Goal: Information Seeking & Learning: Learn about a topic

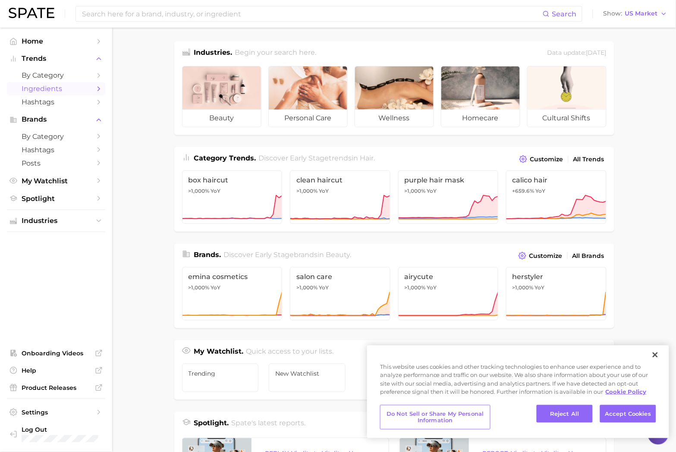
click at [74, 89] on span "Ingredients" at bounding box center [56, 88] width 69 height 8
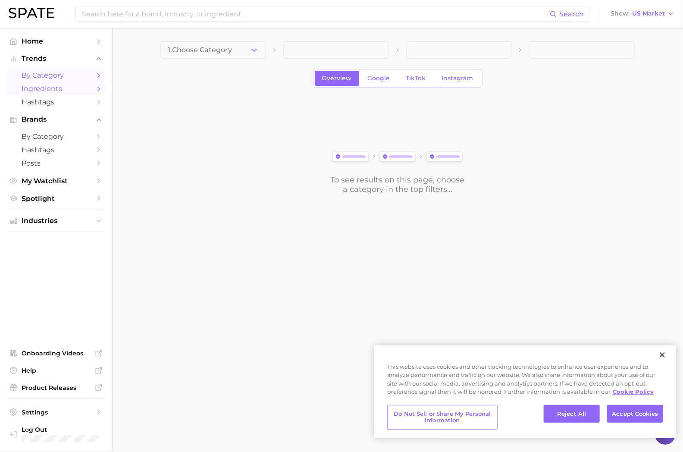
click at [70, 80] on link "by Category" at bounding box center [56, 75] width 98 height 13
click at [56, 149] on span "Hashtags" at bounding box center [56, 150] width 69 height 8
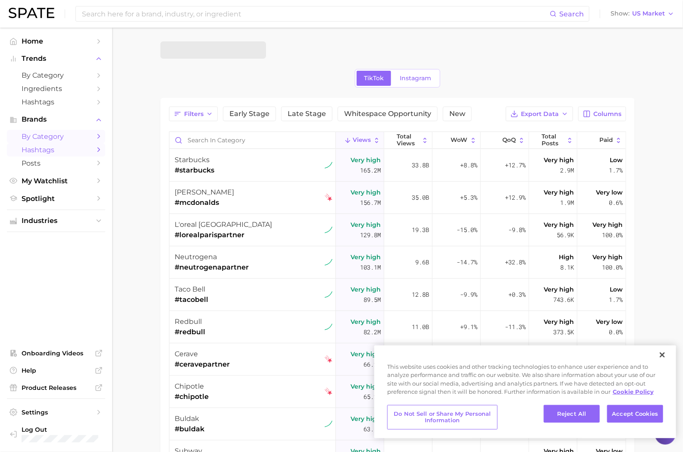
click at [56, 140] on span "by Category" at bounding box center [56, 136] width 69 height 8
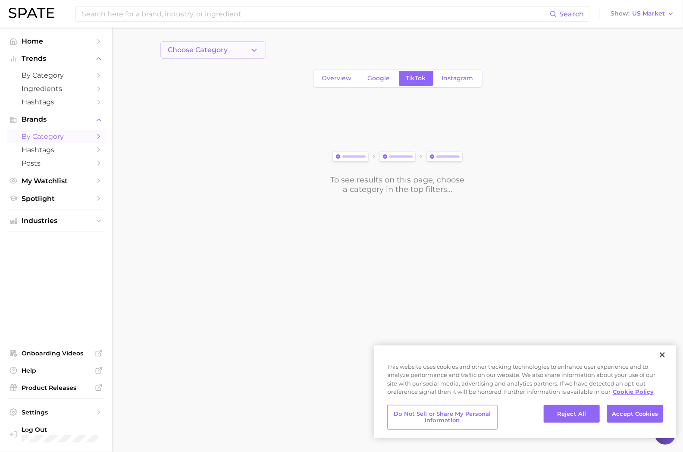
click at [238, 53] on button "Choose Category" at bounding box center [213, 49] width 106 height 17
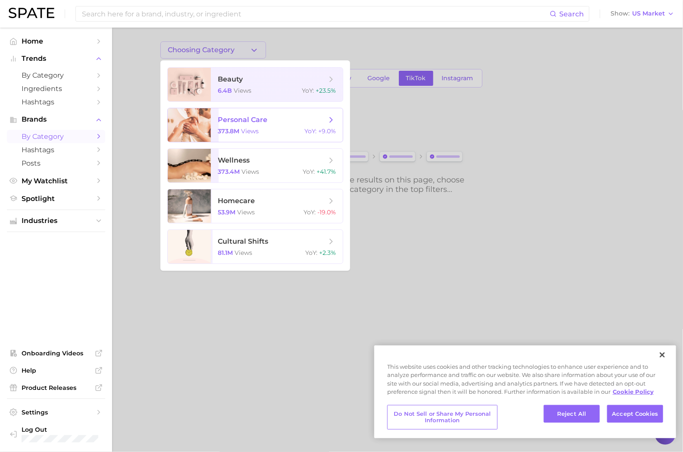
click at [251, 114] on span "personal care 373.8m views YoY : +9.0%" at bounding box center [277, 125] width 132 height 34
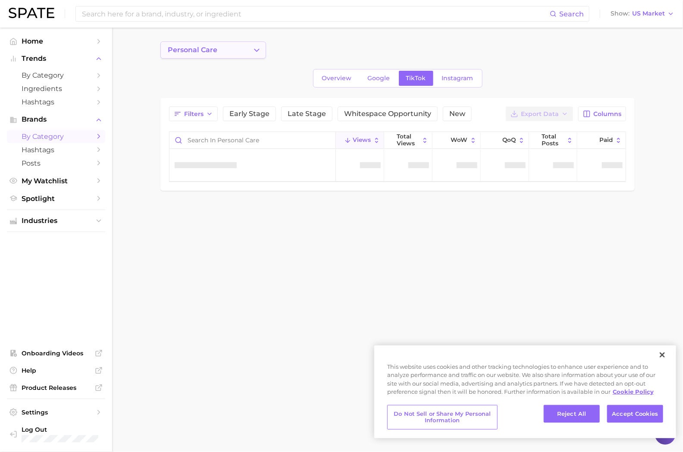
click at [239, 50] on button "personal care" at bounding box center [213, 49] width 106 height 17
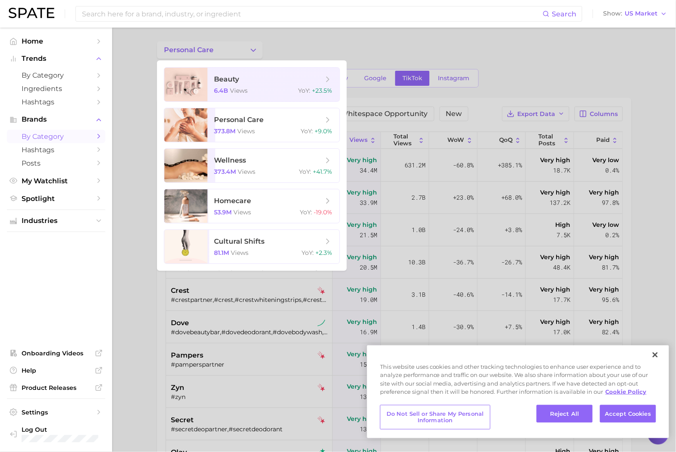
click at [407, 49] on div at bounding box center [338, 226] width 676 height 452
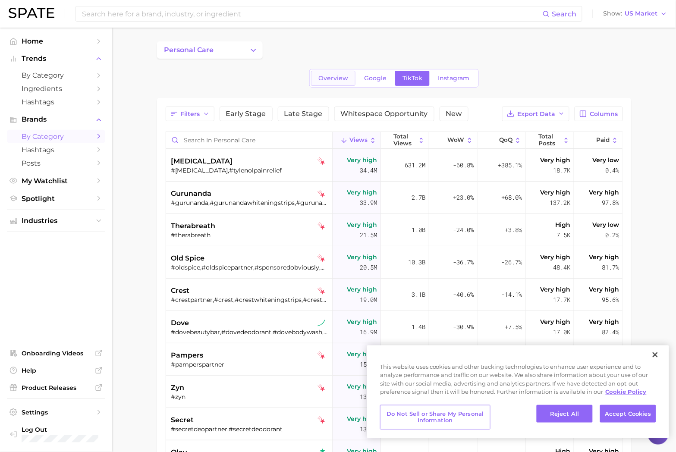
click at [342, 75] on span "Overview" at bounding box center [333, 78] width 30 height 7
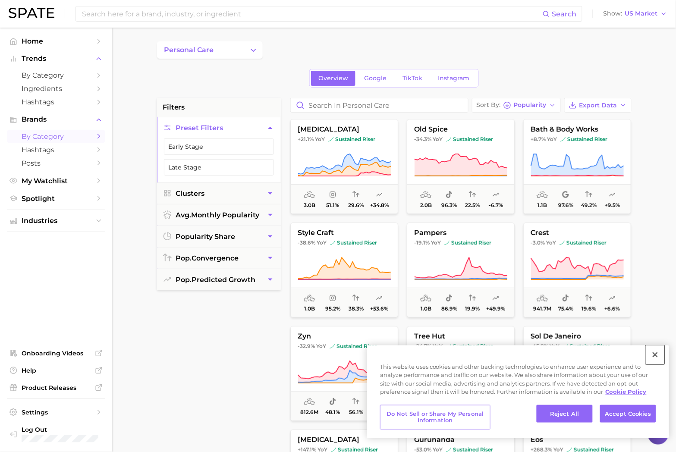
click at [655, 359] on button "Close" at bounding box center [654, 354] width 19 height 19
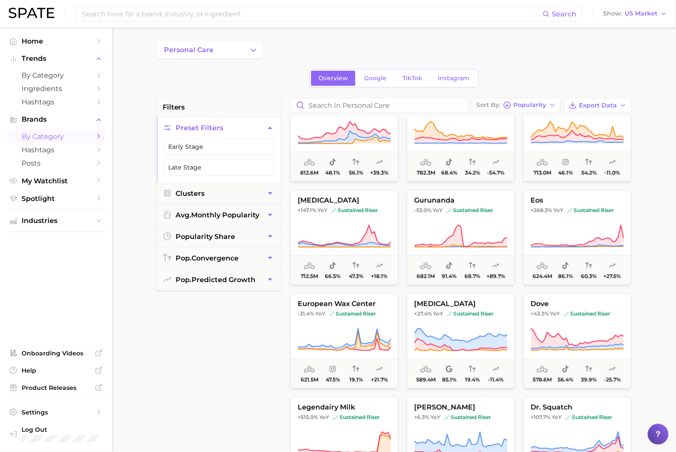
scroll to position [287, 0]
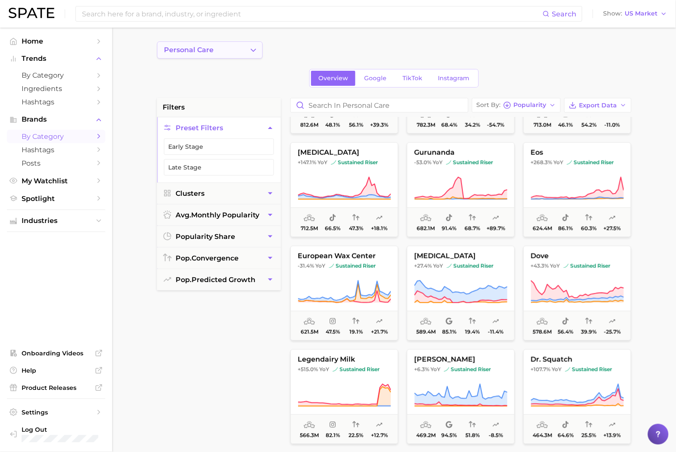
click at [233, 50] on button "personal care" at bounding box center [210, 49] width 106 height 17
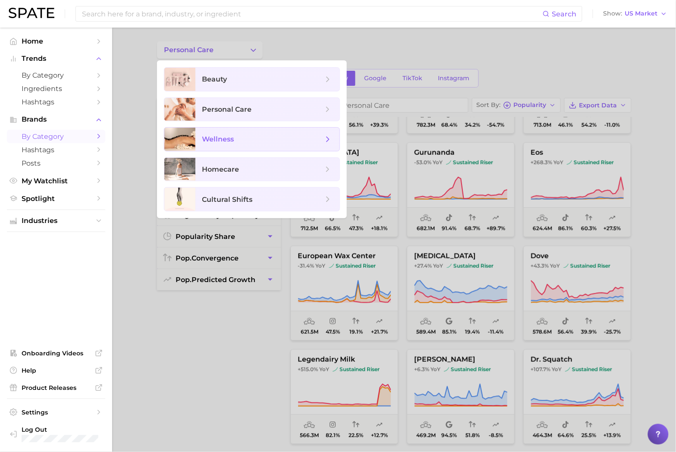
click at [253, 138] on span "wellness" at bounding box center [262, 138] width 121 height 9
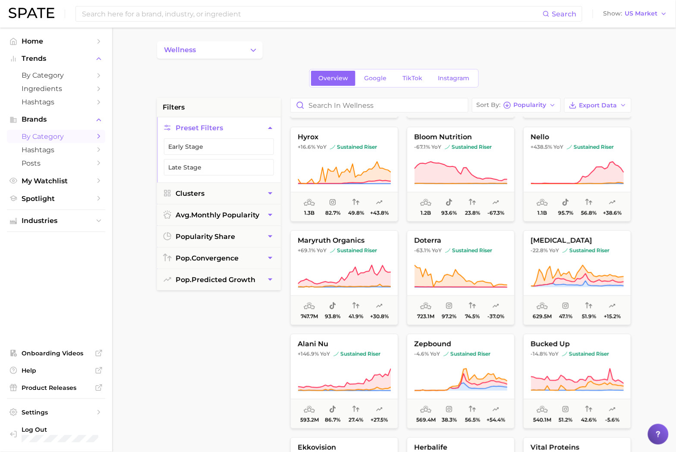
click at [244, 59] on div "wellness Overview Google TikTok Instagram filters Preset Filters Early Stage La…" at bounding box center [394, 339] width 474 height 597
click at [243, 55] on button "wellness" at bounding box center [210, 49] width 106 height 17
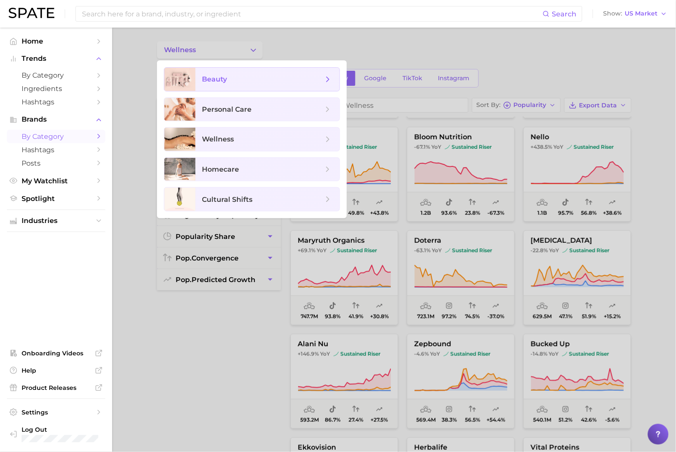
click at [235, 84] on span "beauty" at bounding box center [262, 79] width 121 height 9
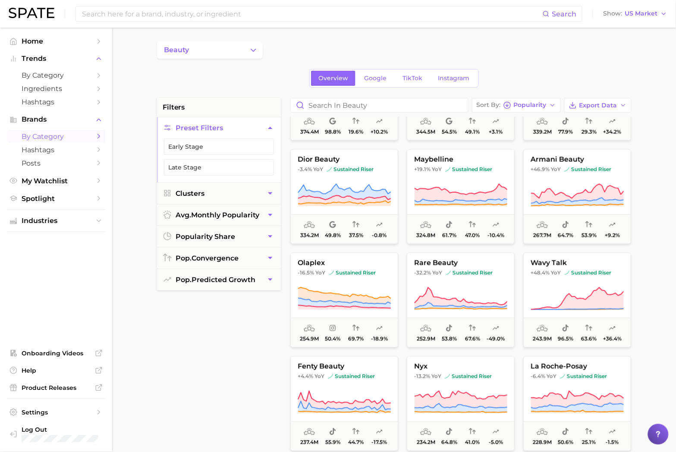
scroll to position [287, 0]
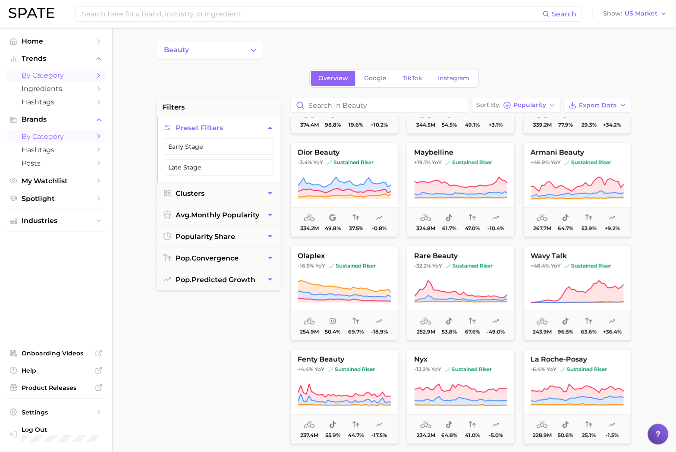
click at [53, 72] on span "by Category" at bounding box center [56, 75] width 69 height 8
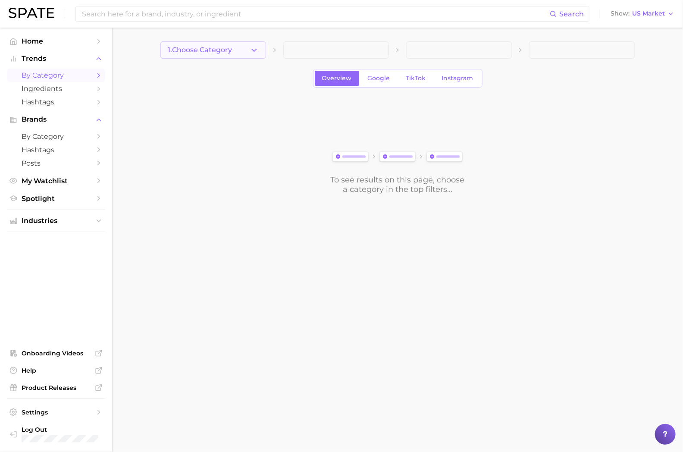
click at [243, 46] on button "1. Choose Category" at bounding box center [213, 49] width 106 height 17
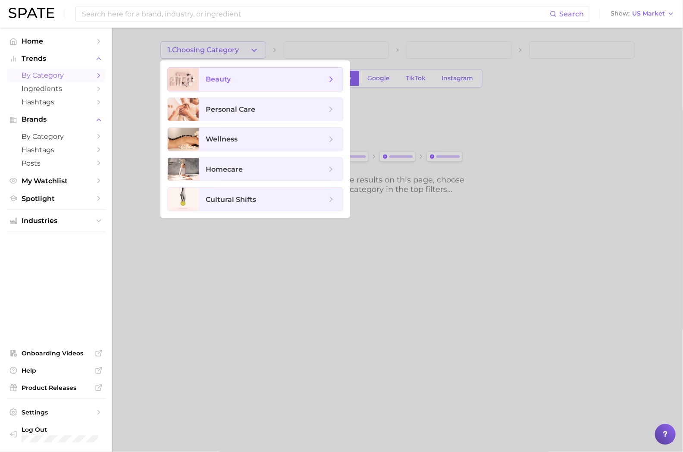
click at [245, 83] on span "beauty" at bounding box center [266, 79] width 121 height 9
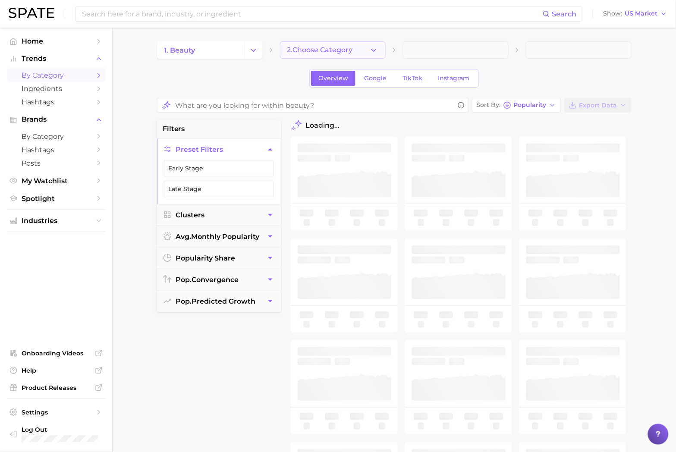
click at [303, 50] on span "2. Choose Category" at bounding box center [320, 50] width 66 height 8
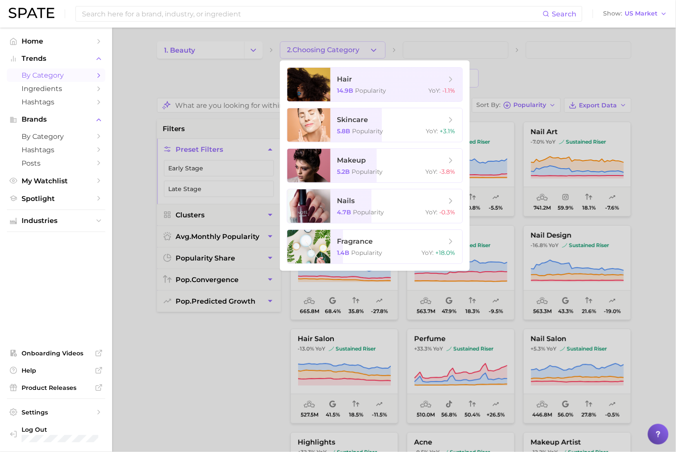
click at [223, 44] on div at bounding box center [338, 226] width 676 height 452
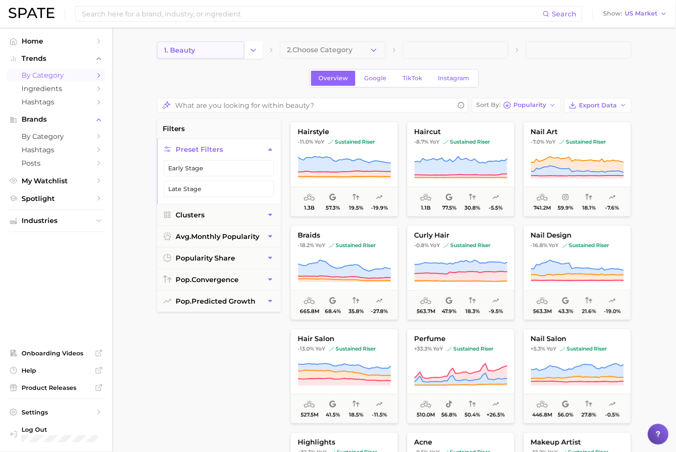
click at [213, 48] on link "1. beauty" at bounding box center [200, 49] width 87 height 17
click at [202, 55] on link "1. beauty" at bounding box center [200, 49] width 87 height 17
click at [254, 48] on icon "Change Category" at bounding box center [253, 50] width 9 height 9
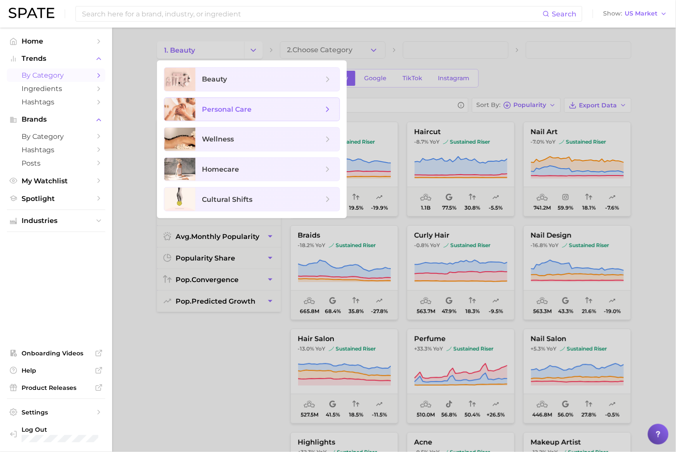
click at [242, 111] on span "personal care" at bounding box center [227, 109] width 50 height 8
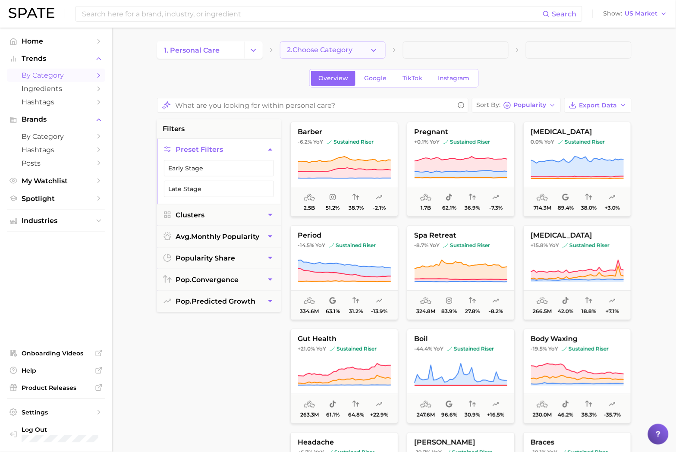
click at [374, 48] on icon "button" at bounding box center [373, 50] width 9 height 9
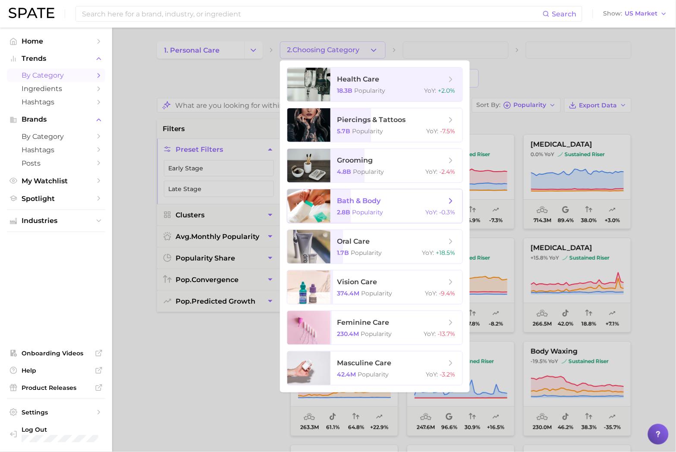
click at [414, 205] on span "bath & body 2.8b Popularity YoY : -0.3%" at bounding box center [396, 206] width 132 height 34
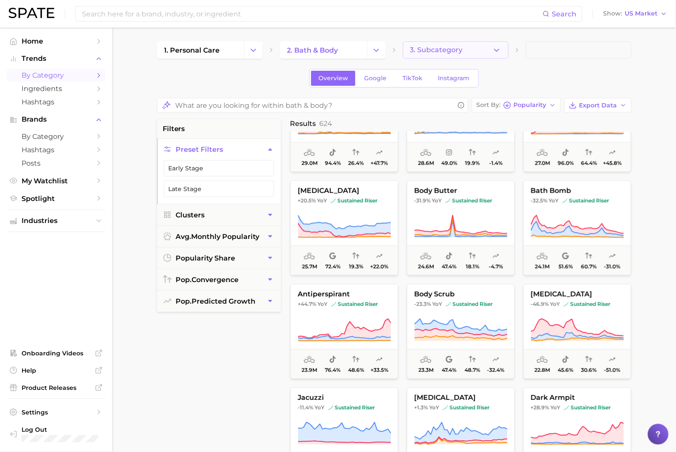
click at [454, 48] on span "3. Subcategory" at bounding box center [436, 50] width 53 height 8
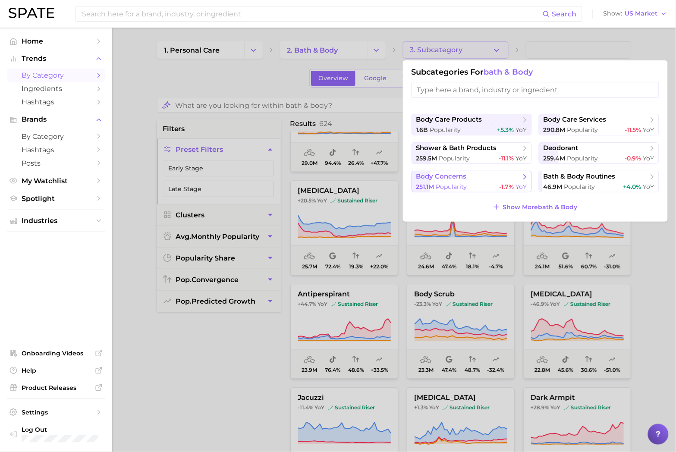
click at [469, 191] on div "251.1m Popularity -1.7% YoY" at bounding box center [471, 187] width 111 height 8
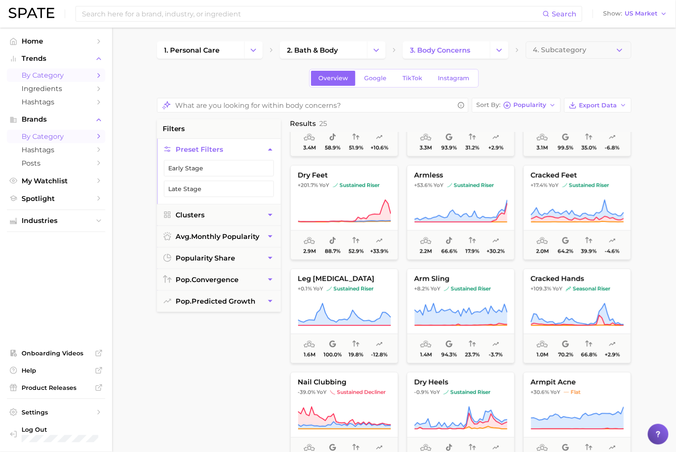
click at [61, 141] on span "by Category" at bounding box center [56, 136] width 69 height 8
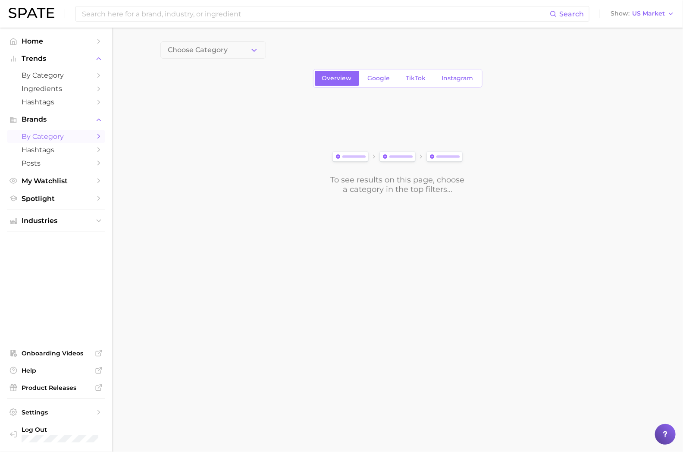
click at [233, 81] on div "Overview Google TikTok Instagram" at bounding box center [397, 78] width 474 height 19
click at [235, 49] on button "Choose Category" at bounding box center [213, 49] width 106 height 17
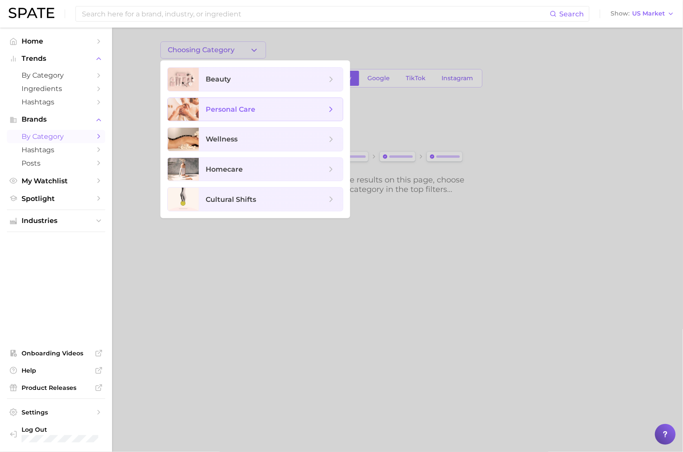
click at [259, 107] on span "personal care" at bounding box center [266, 109] width 121 height 9
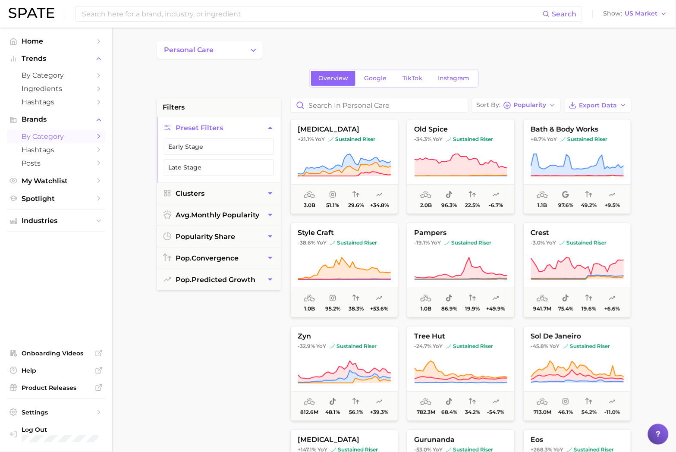
click at [617, 59] on div "personal care Overview Google TikTok Instagram filters Preset Filters Early Sta…" at bounding box center [394, 339] width 474 height 597
click at [363, 106] on input "Search in personal care" at bounding box center [379, 105] width 177 height 14
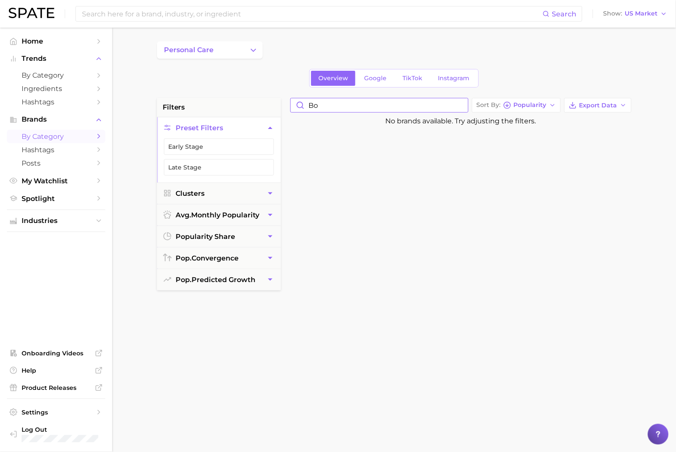
type input "b"
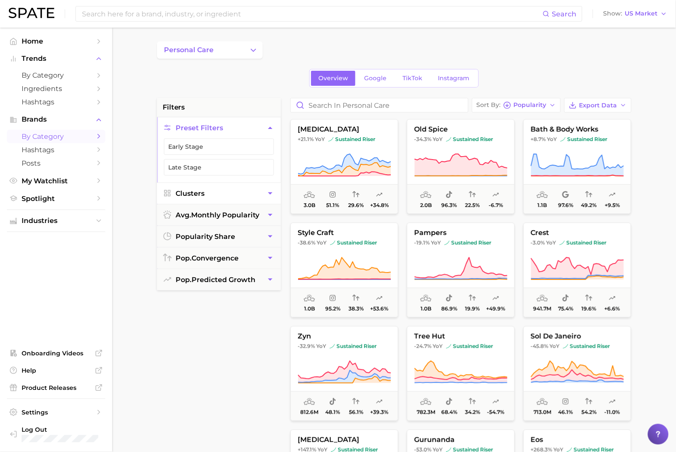
click at [225, 201] on button "Clusters" at bounding box center [219, 193] width 124 height 21
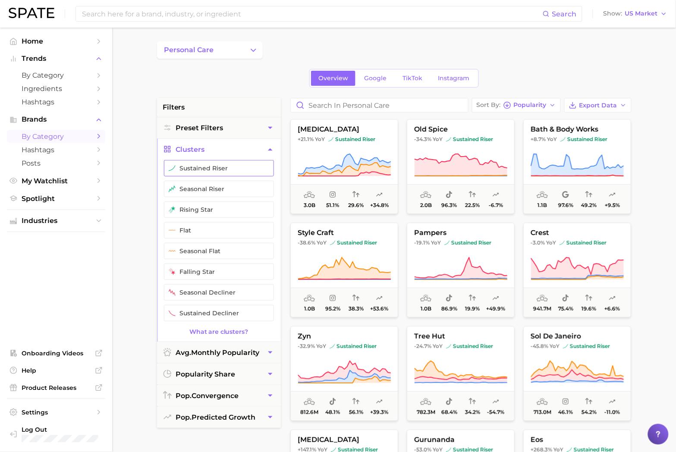
click at [222, 169] on button "sustained riser" at bounding box center [219, 168] width 110 height 16
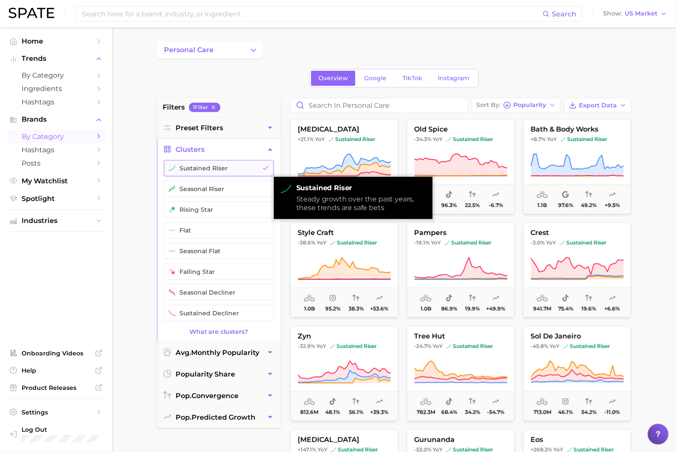
click at [222, 169] on button "sustained riser" at bounding box center [219, 168] width 110 height 16
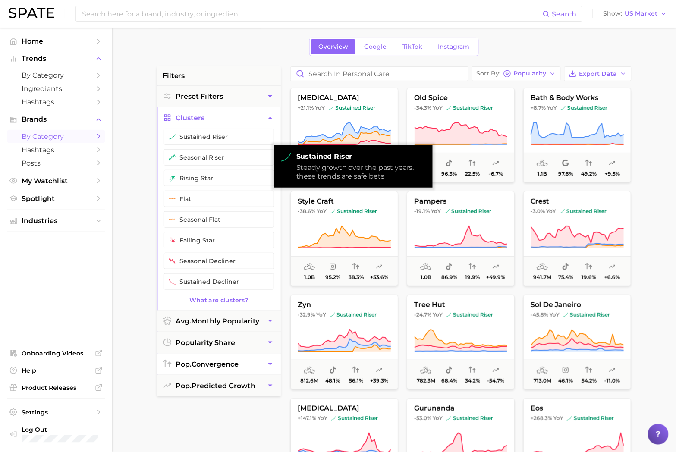
scroll to position [144, 0]
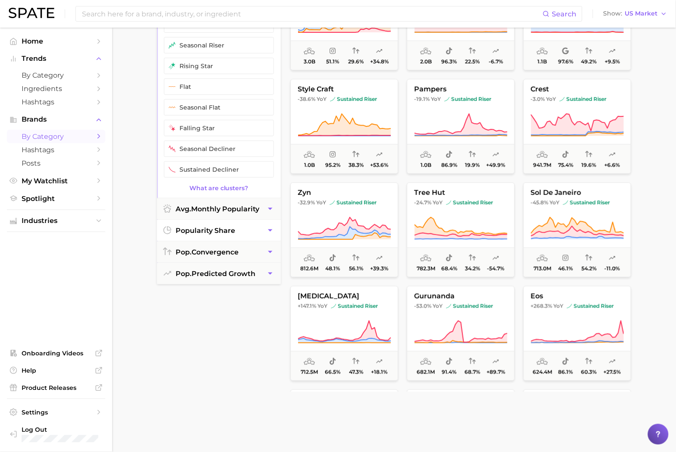
click at [241, 233] on button "popularity share" at bounding box center [219, 230] width 124 height 21
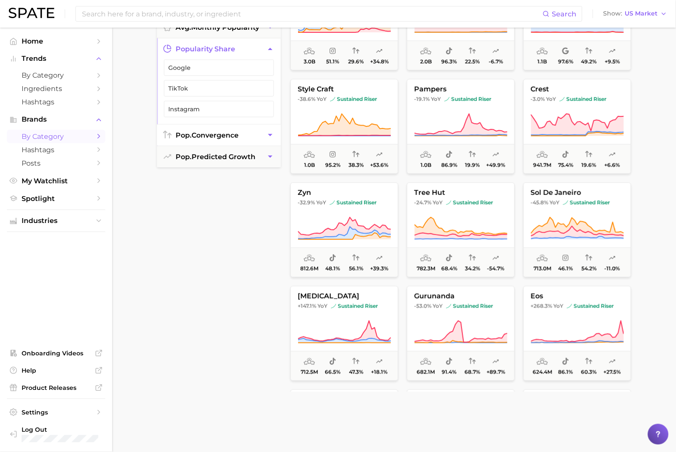
click at [230, 137] on span "pop. convergence" at bounding box center [207, 135] width 63 height 8
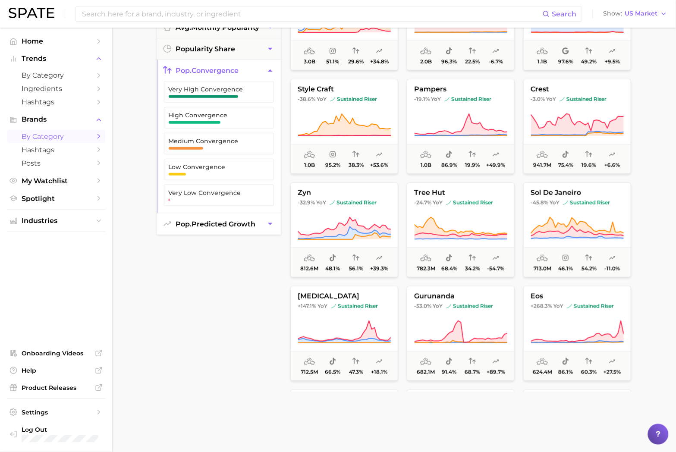
click at [249, 224] on span "pop. predicted growth" at bounding box center [216, 224] width 80 height 8
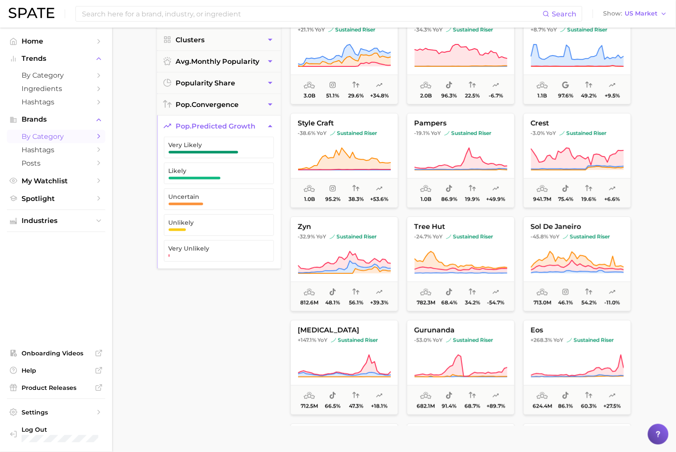
scroll to position [96, 0]
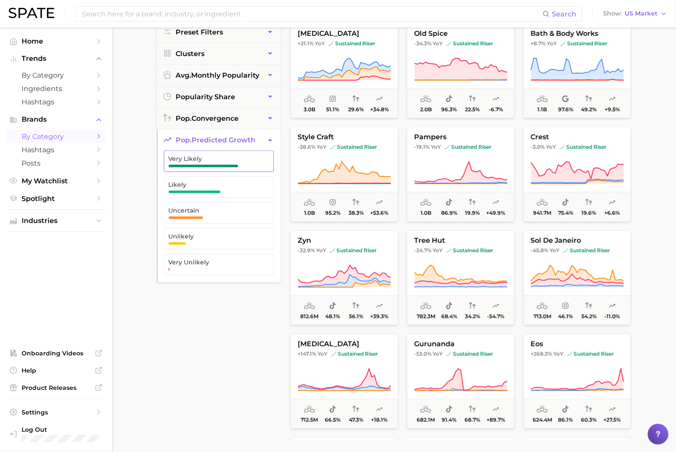
click at [238, 163] on span "Very Likely" at bounding box center [212, 161] width 87 height 12
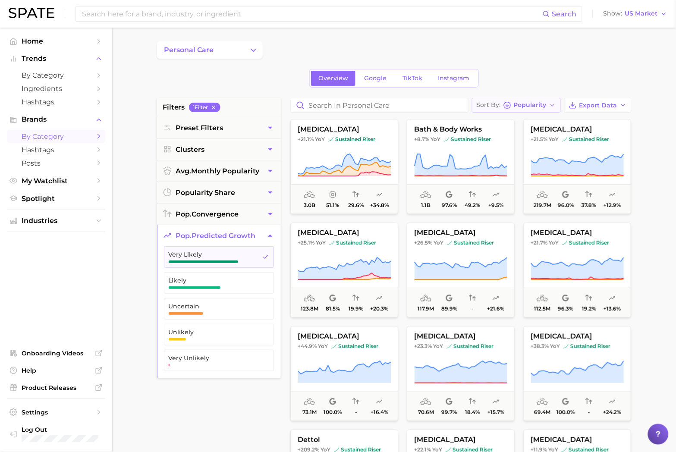
click at [510, 106] on circle "button" at bounding box center [507, 105] width 6 height 6
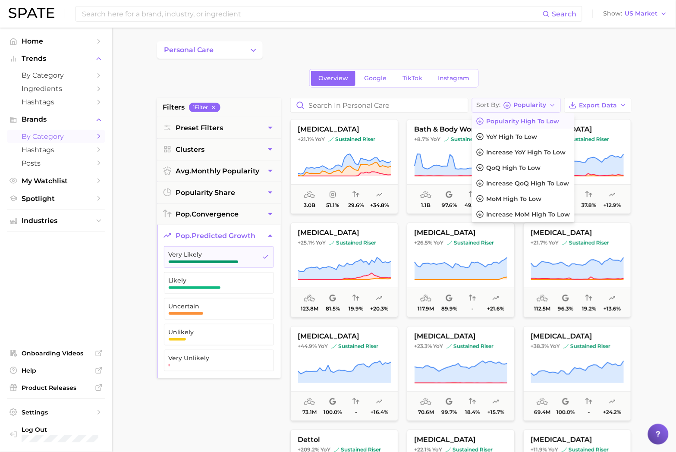
click at [510, 106] on circle "button" at bounding box center [507, 105] width 6 height 6
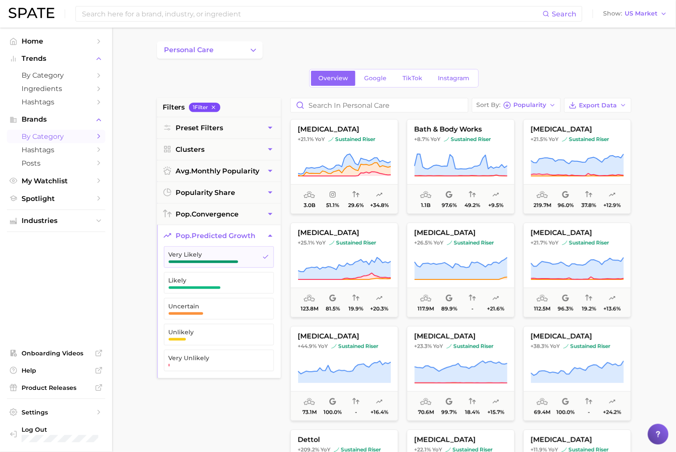
click at [219, 108] on button "1 Filter" at bounding box center [204, 107] width 31 height 9
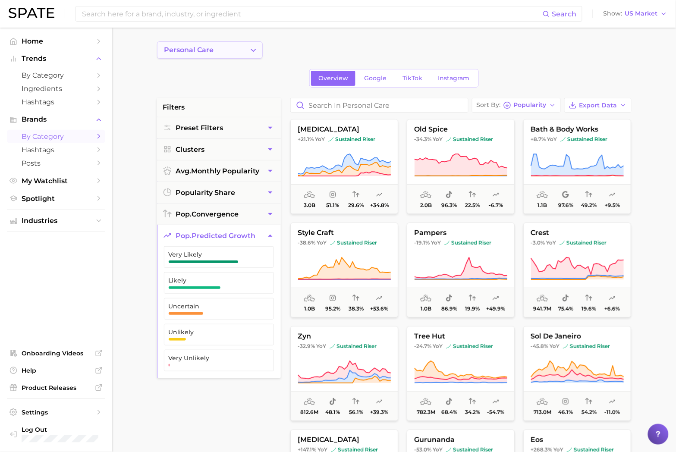
click at [253, 50] on icon "Change Category" at bounding box center [253, 50] width 9 height 9
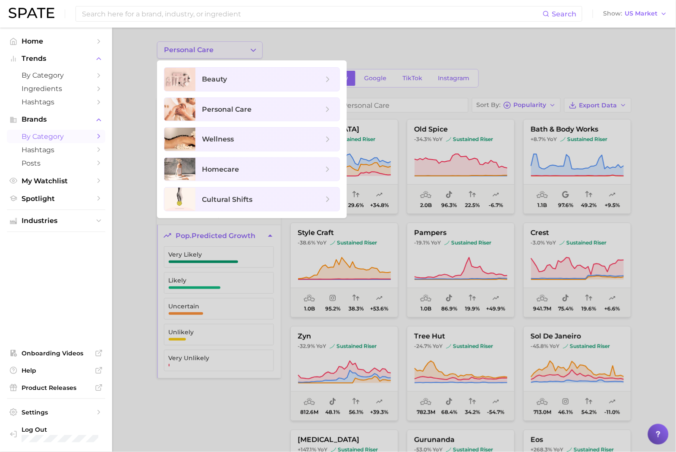
click at [253, 50] on div at bounding box center [338, 226] width 676 height 452
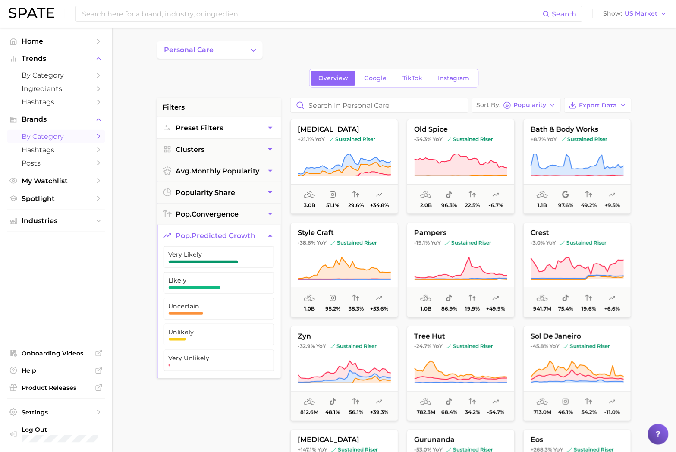
click at [243, 135] on button "Preset Filters" at bounding box center [219, 127] width 124 height 21
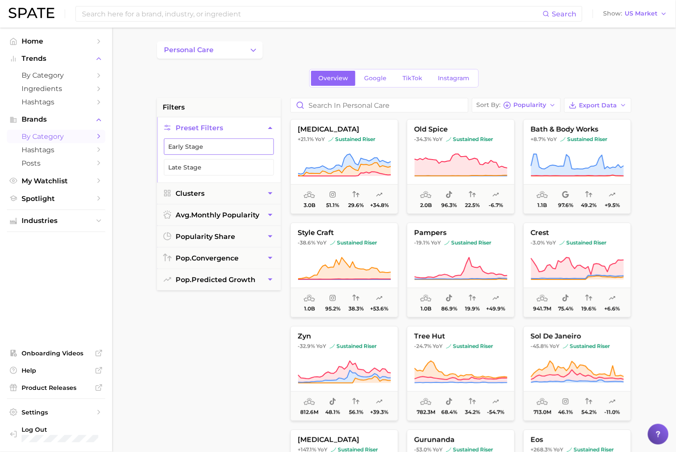
click at [240, 148] on button "Early Stage" at bounding box center [219, 146] width 110 height 16
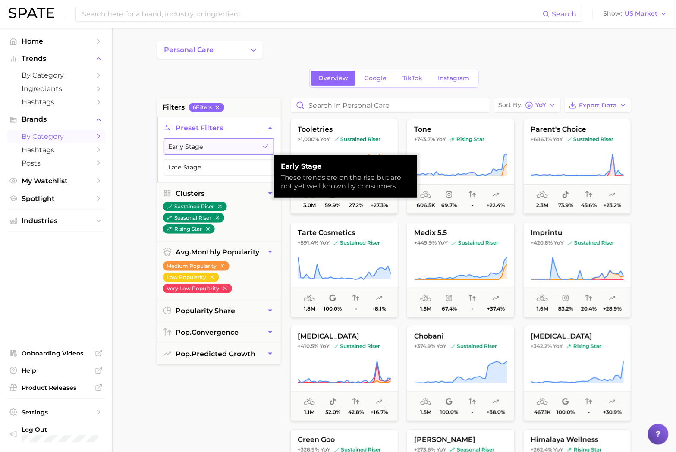
click at [265, 147] on polyline "button" at bounding box center [265, 146] width 5 height 3
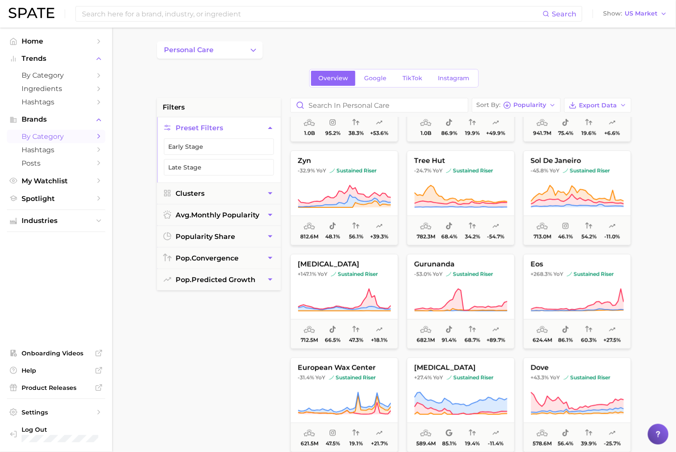
scroll to position [191, 0]
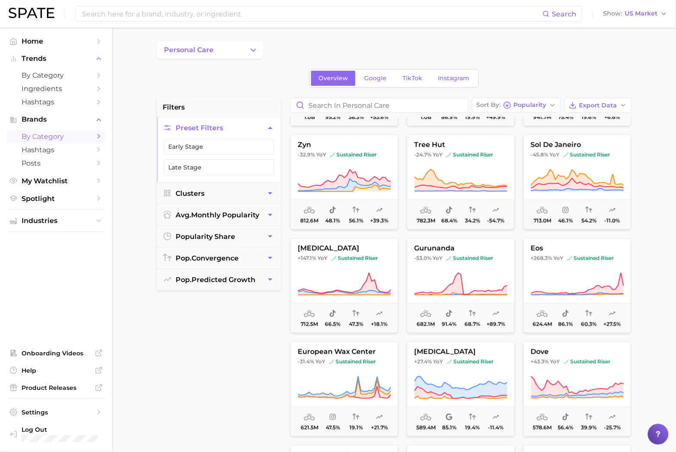
click at [218, 346] on div "filters Preset Filters Early Stage Late Stage Clusters avg. monthly popularity …" at bounding box center [219, 316] width 124 height 437
click at [45, 225] on span "Industries" at bounding box center [56, 221] width 69 height 8
click at [48, 241] on span "beauty" at bounding box center [56, 237] width 69 height 8
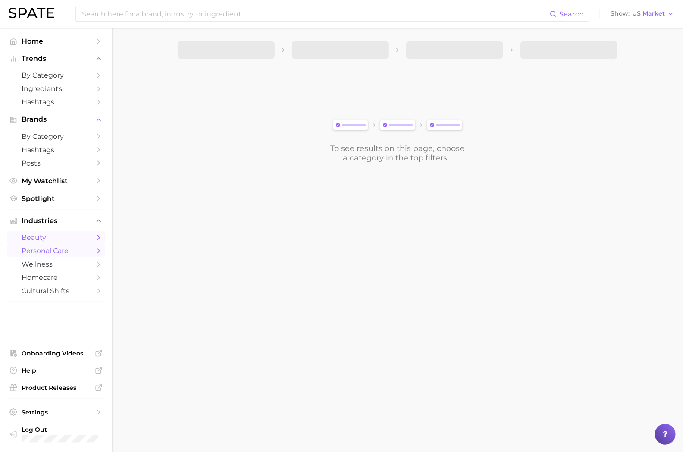
click at [52, 253] on span "personal care" at bounding box center [56, 251] width 69 height 8
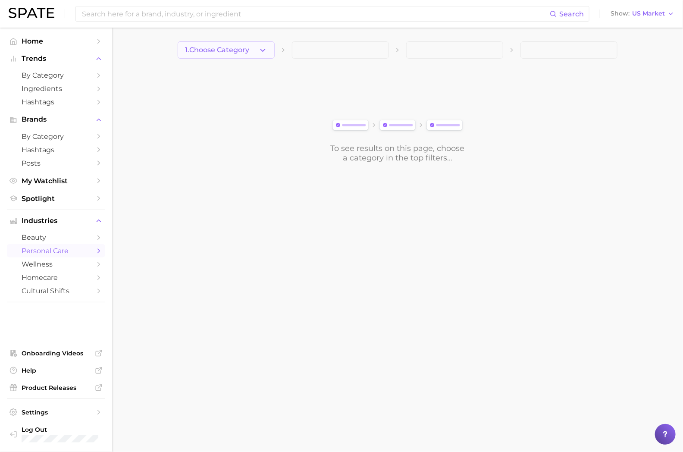
click at [231, 50] on span "1. Choose Category" at bounding box center [217, 50] width 64 height 8
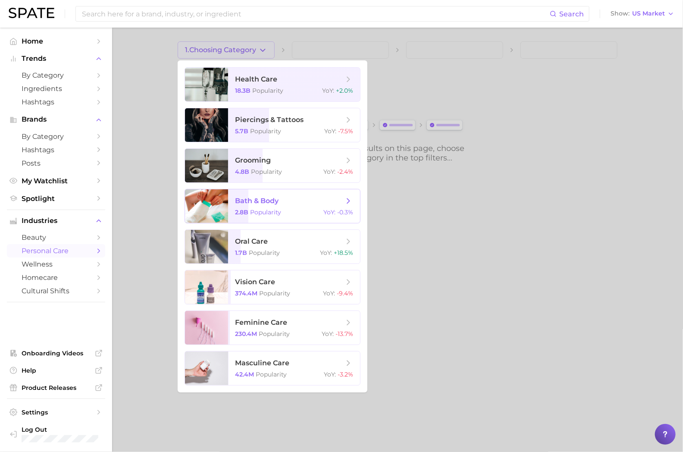
click at [312, 200] on span "bath & body" at bounding box center [289, 200] width 109 height 9
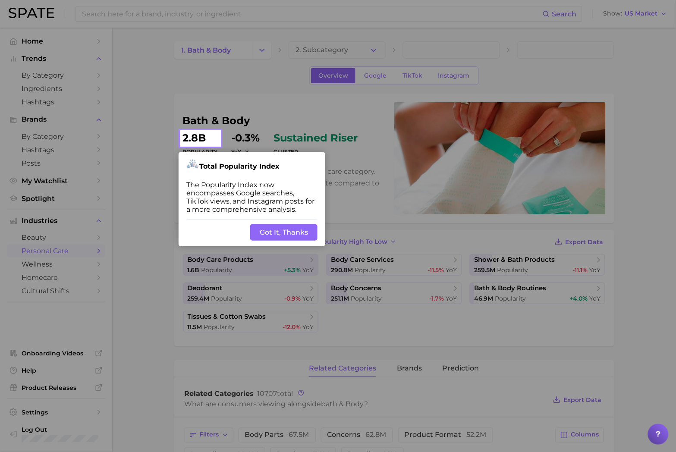
click at [292, 231] on button "Got It, Thanks" at bounding box center [283, 232] width 67 height 16
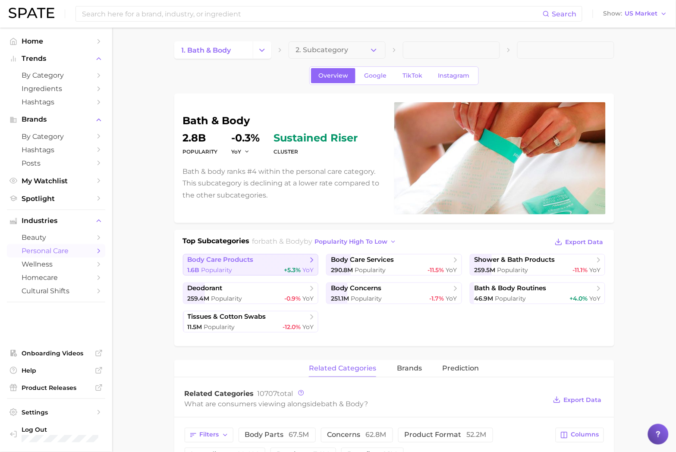
click at [264, 268] on div "1.6b Popularity +5.3% YoY" at bounding box center [251, 270] width 126 height 8
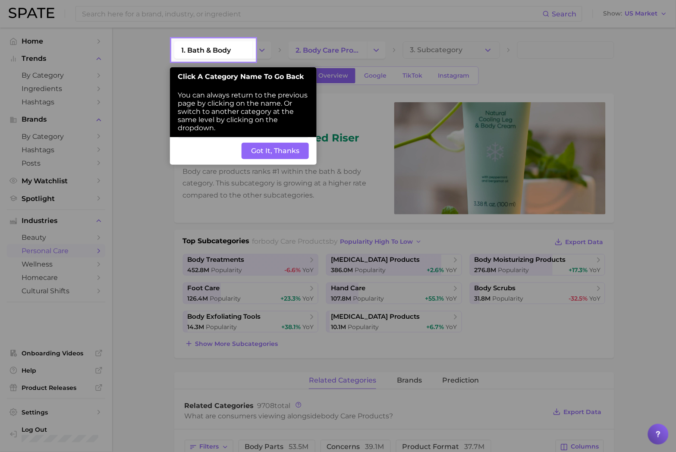
click at [270, 156] on button "Got It, Thanks" at bounding box center [274, 151] width 67 height 16
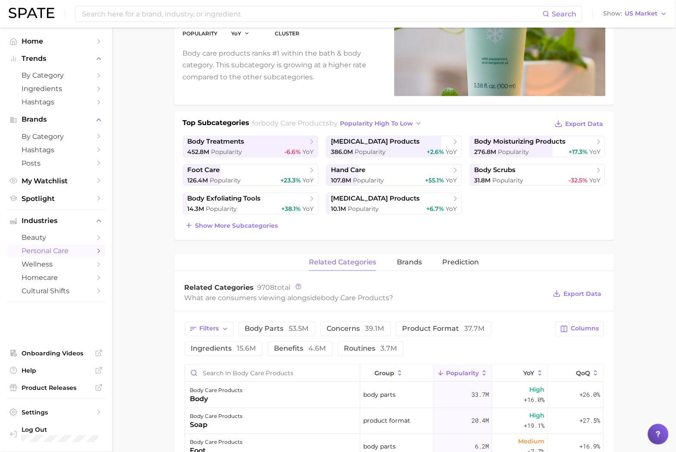
scroll to position [144, 0]
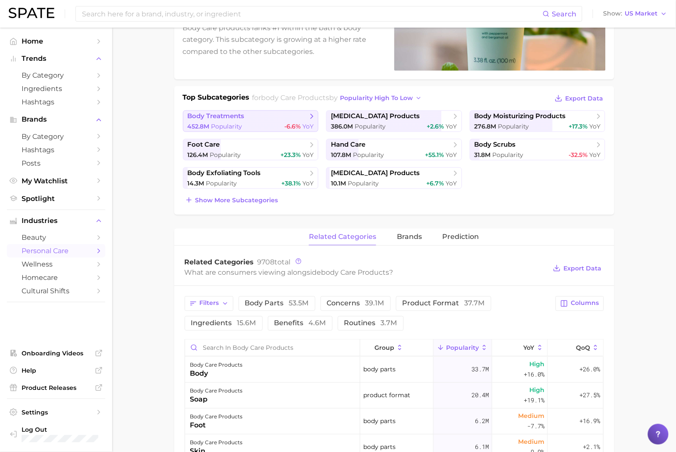
click at [270, 130] on div "452.8m Popularity -6.6% YoY" at bounding box center [251, 126] width 126 height 8
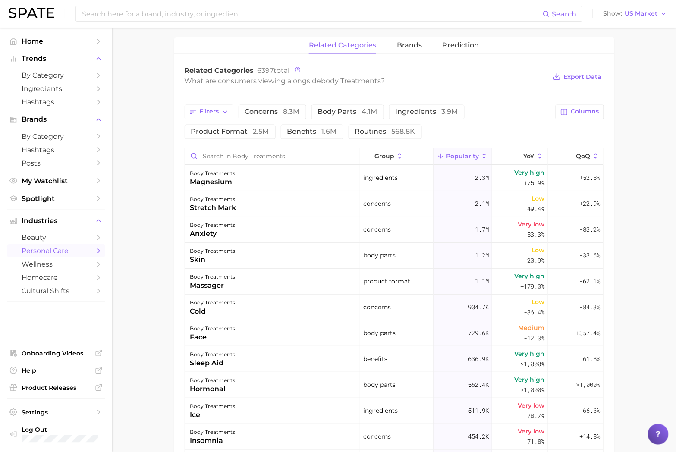
scroll to position [287, 0]
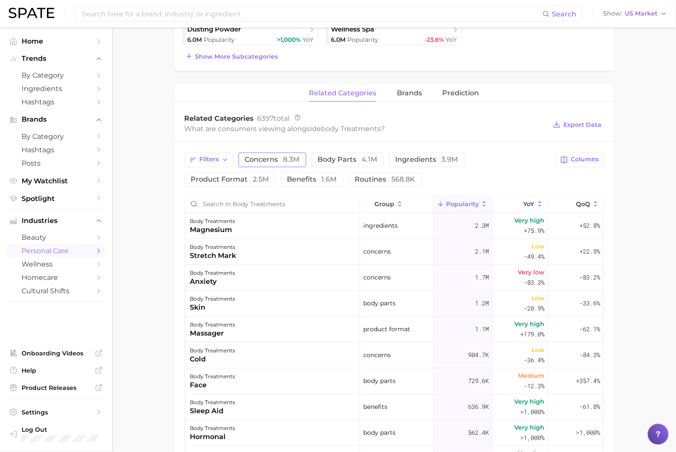
click at [281, 166] on button "concerns 8.3m" at bounding box center [272, 160] width 68 height 15
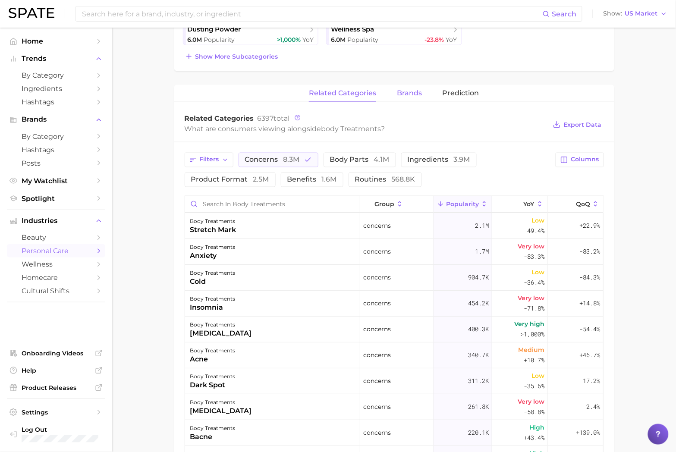
click at [414, 89] on span "brands" at bounding box center [409, 93] width 25 height 8
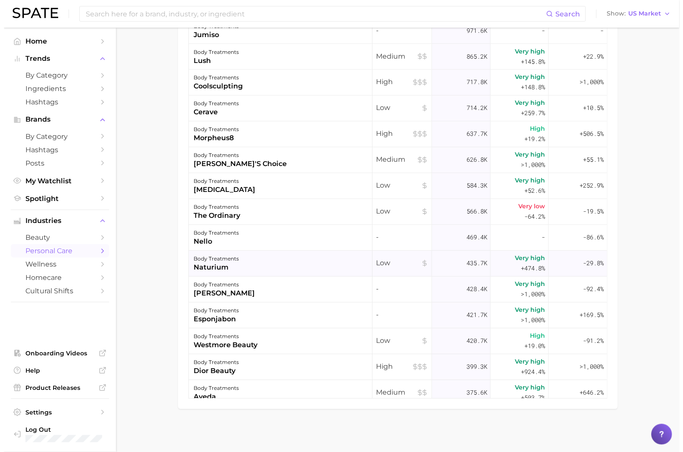
scroll to position [335, 0]
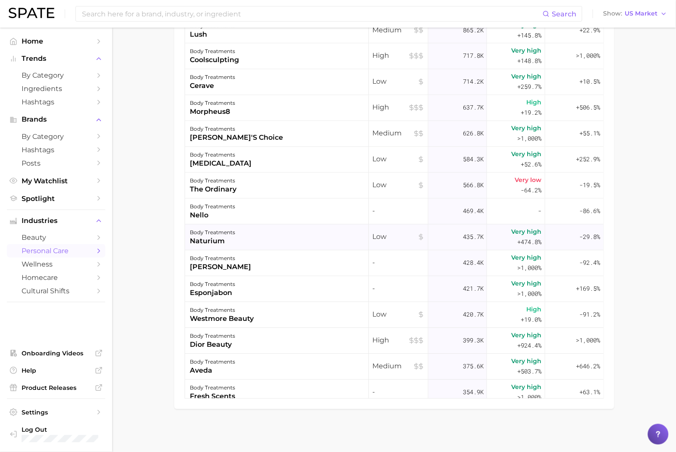
click at [272, 236] on div "body treatments naturium" at bounding box center [277, 237] width 184 height 26
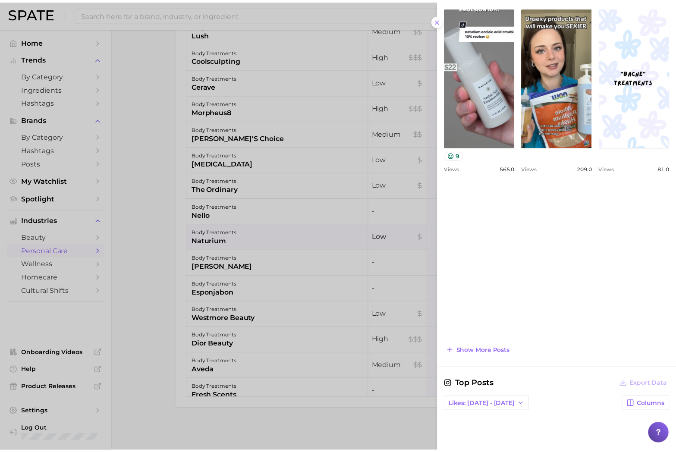
scroll to position [383, 0]
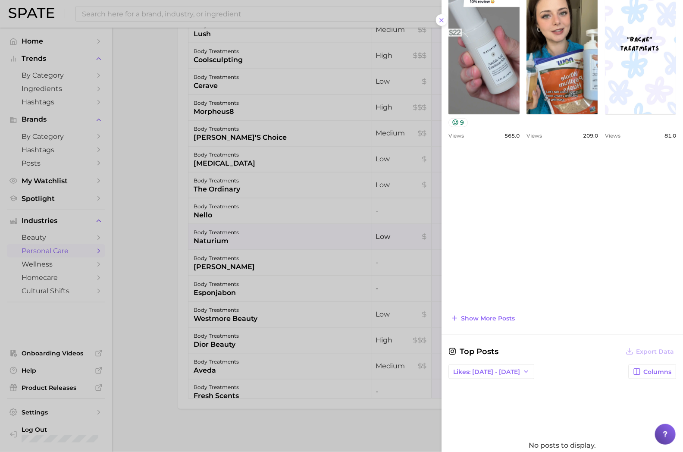
click at [136, 218] on div at bounding box center [341, 226] width 683 height 452
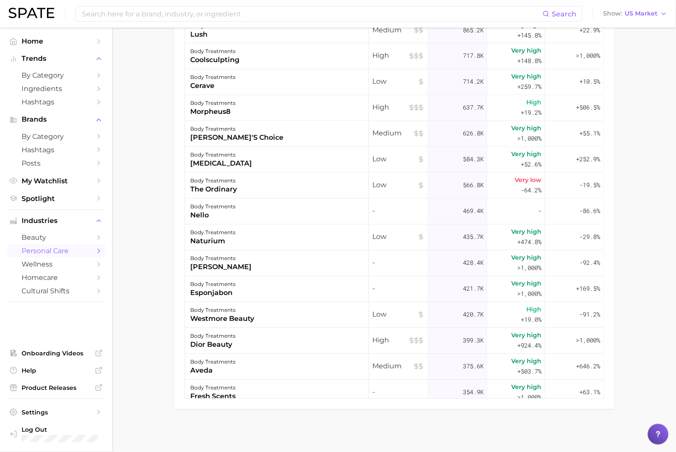
scroll to position [0, 0]
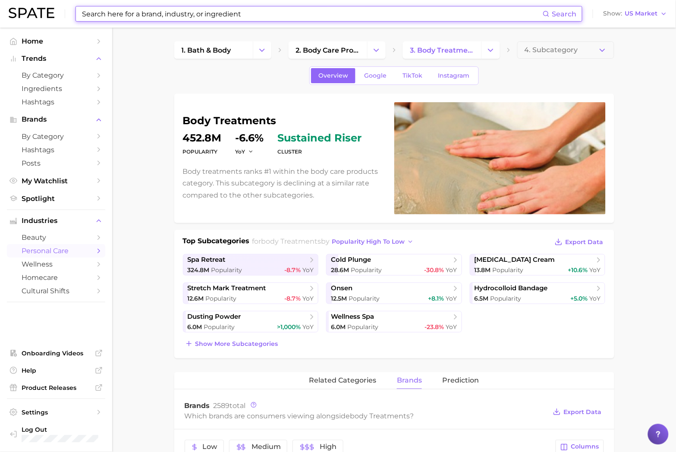
click at [124, 18] on input at bounding box center [311, 13] width 461 height 15
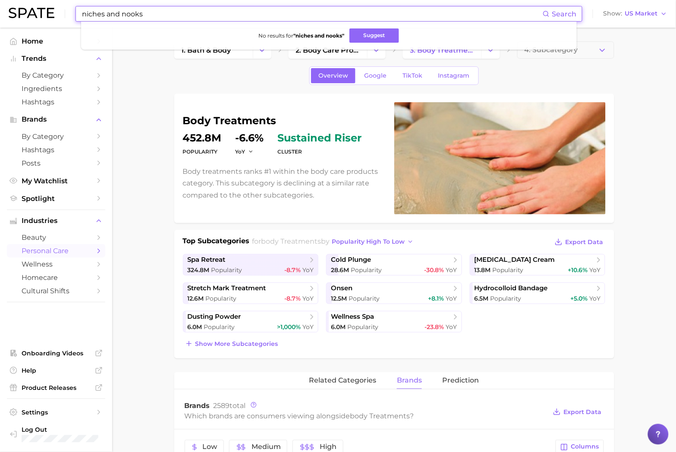
click at [119, 14] on input "niches and nooks" at bounding box center [311, 13] width 461 height 15
type input "niches & nooks"
click at [364, 41] on button "Suggest" at bounding box center [371, 35] width 50 height 14
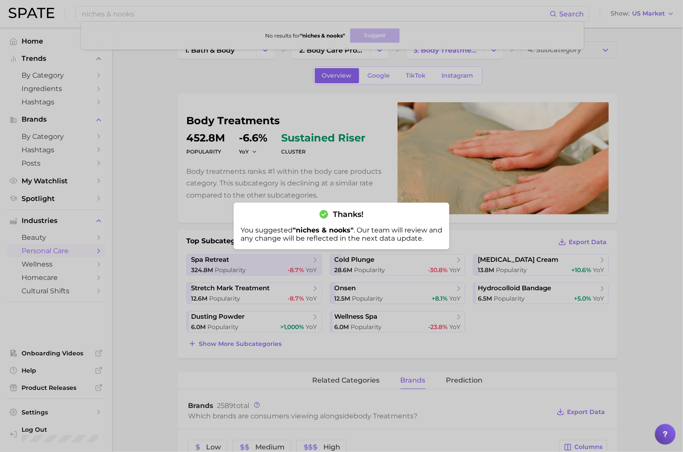
click at [148, 94] on div at bounding box center [341, 226] width 683 height 452
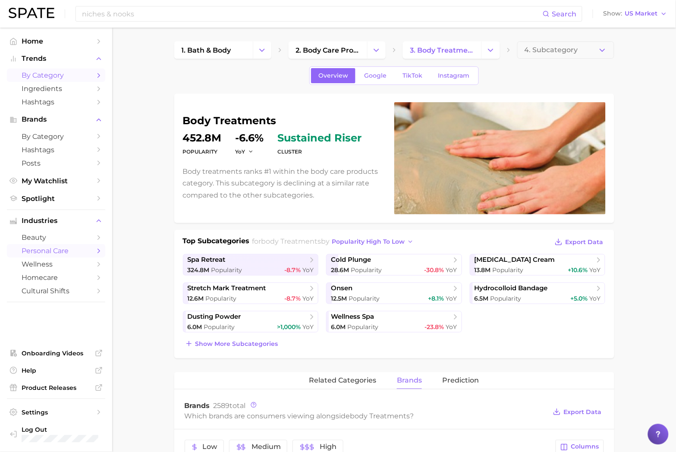
click at [66, 82] on link "by Category" at bounding box center [56, 75] width 98 height 13
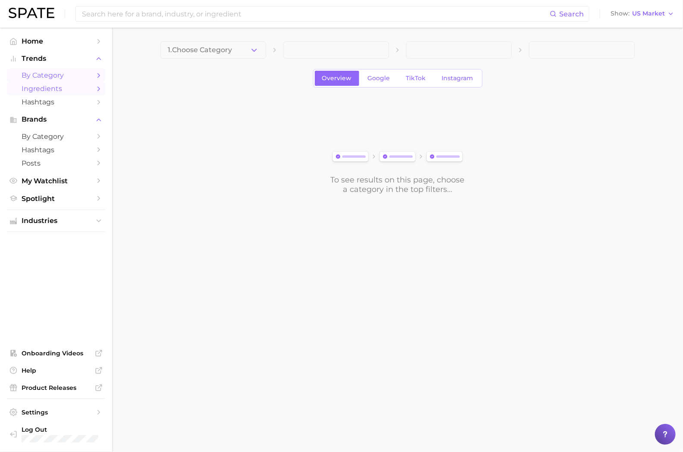
click at [71, 93] on span "Ingredients" at bounding box center [56, 88] width 69 height 8
click at [66, 148] on span "Hashtags" at bounding box center [56, 150] width 69 height 8
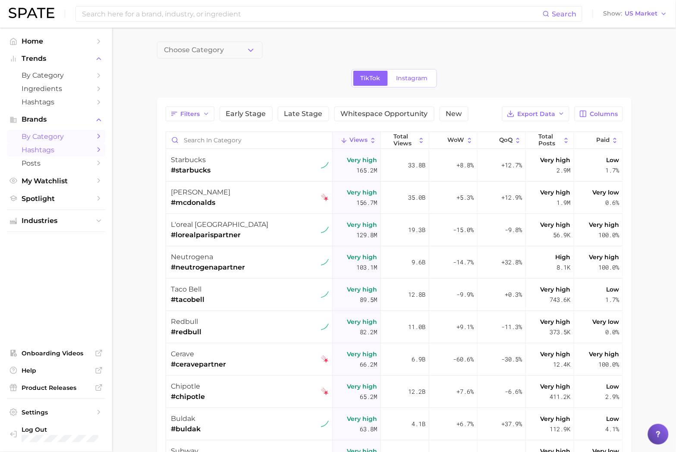
click at [63, 140] on span "by Category" at bounding box center [56, 136] width 69 height 8
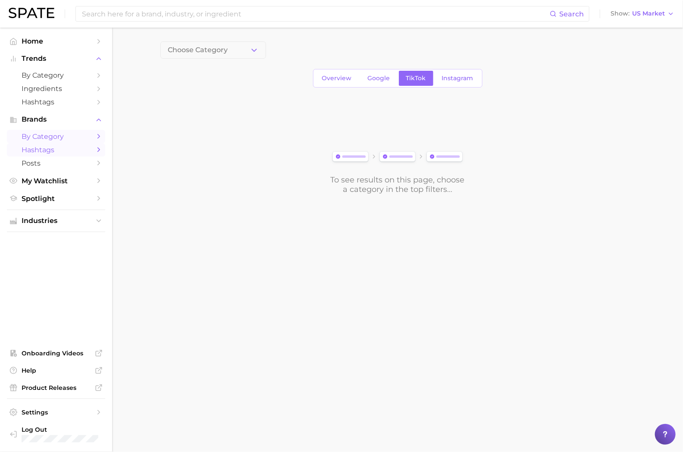
click at [63, 151] on span "Hashtags" at bounding box center [56, 150] width 69 height 8
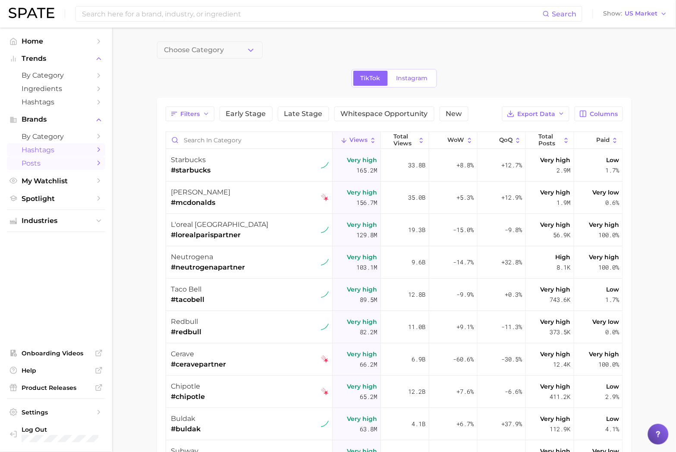
click at [61, 167] on span "Posts" at bounding box center [56, 163] width 69 height 8
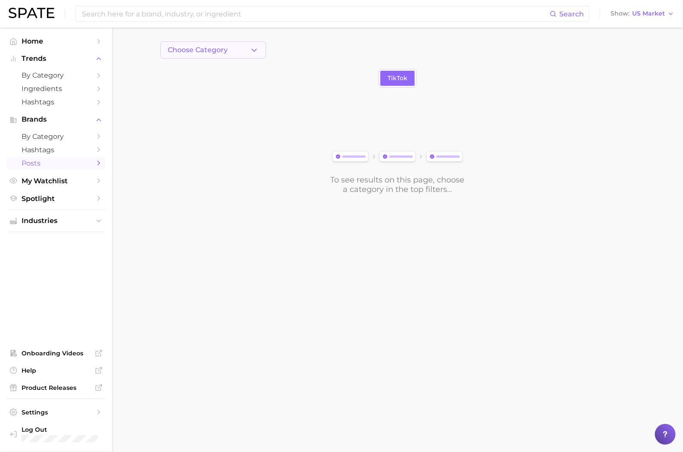
click at [234, 57] on button "Choose Category" at bounding box center [213, 49] width 106 height 17
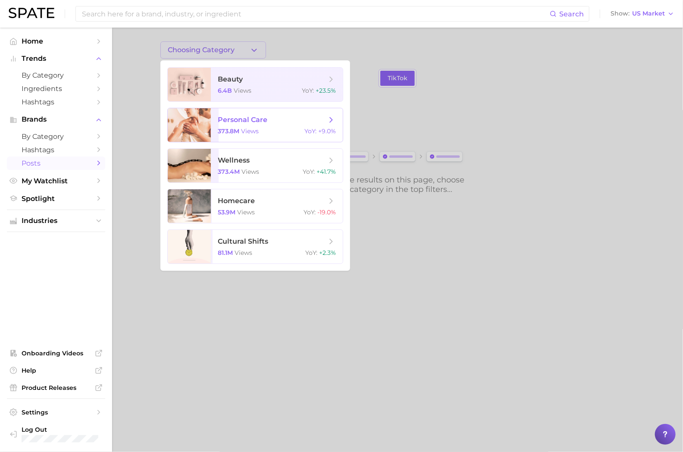
click at [270, 121] on span "personal care" at bounding box center [272, 119] width 109 height 9
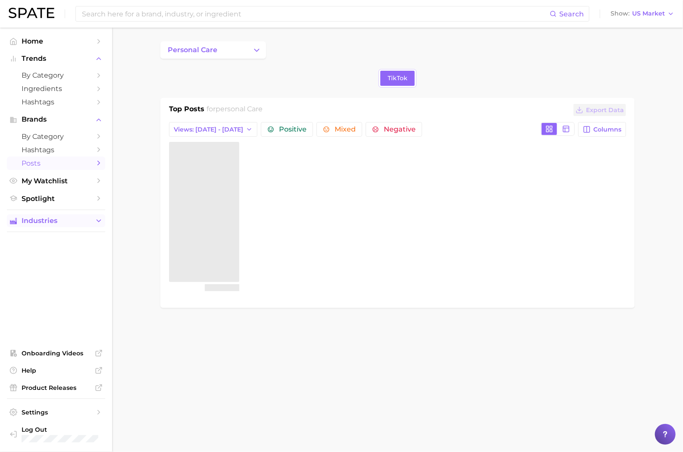
click at [96, 221] on icon "Sidebar" at bounding box center [99, 221] width 8 height 8
click at [100, 225] on icon "Sidebar" at bounding box center [99, 221] width 8 height 8
